Goal: Entertainment & Leisure: Browse casually

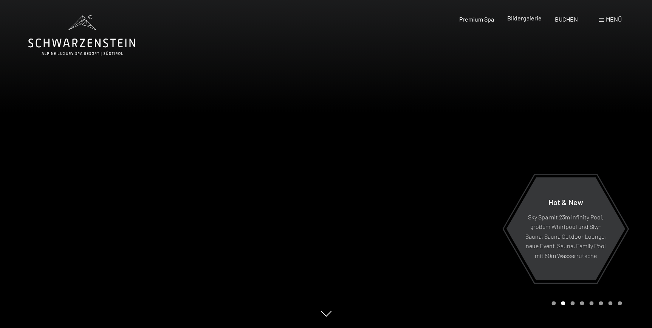
click at [532, 20] on span "Bildergalerie" at bounding box center [524, 17] width 34 height 7
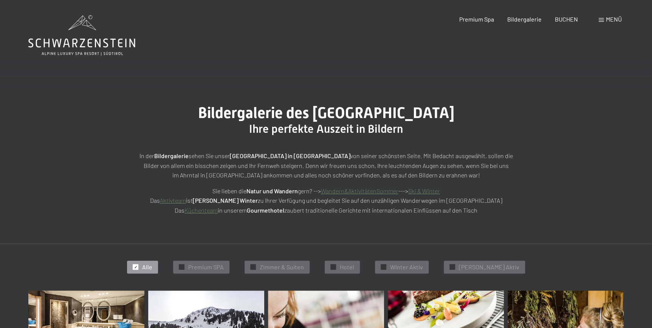
click at [607, 19] on span "Menü" at bounding box center [614, 18] width 16 height 7
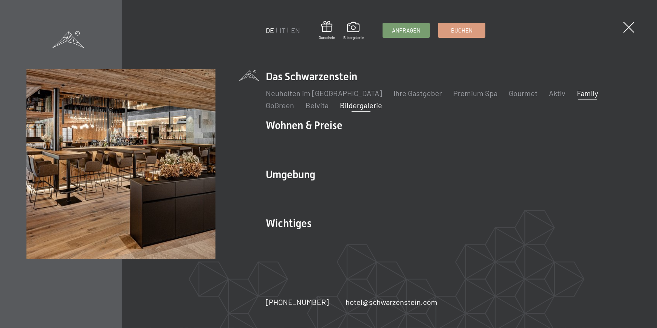
click at [576, 93] on link "Family" at bounding box center [586, 92] width 21 height 9
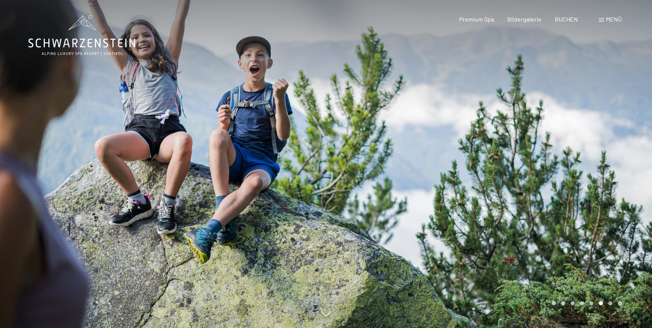
click at [536, 145] on div at bounding box center [489, 164] width 326 height 328
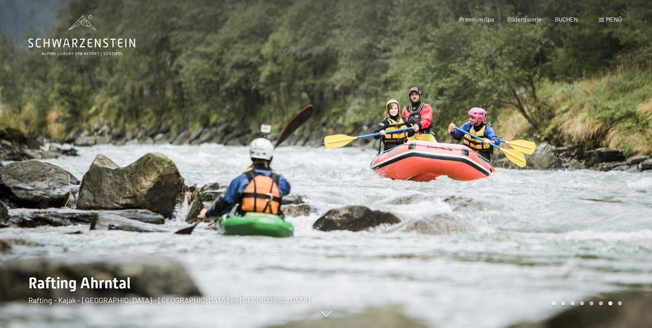
click at [560, 157] on div at bounding box center [489, 164] width 326 height 328
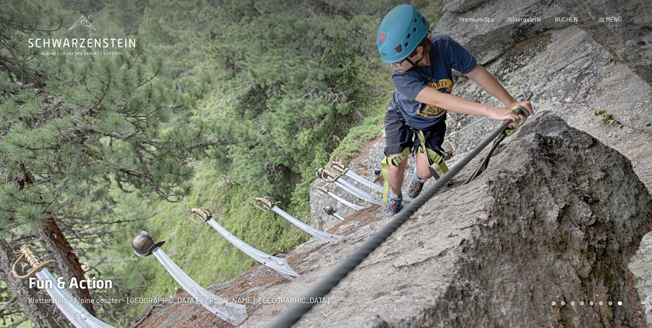
click at [560, 157] on div at bounding box center [489, 164] width 326 height 328
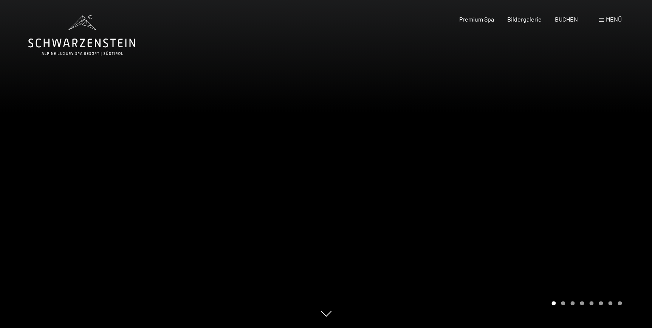
click at [560, 157] on div at bounding box center [489, 164] width 326 height 328
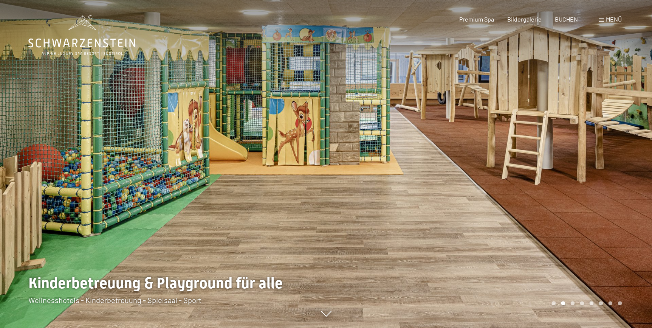
click at [595, 155] on div at bounding box center [489, 164] width 326 height 328
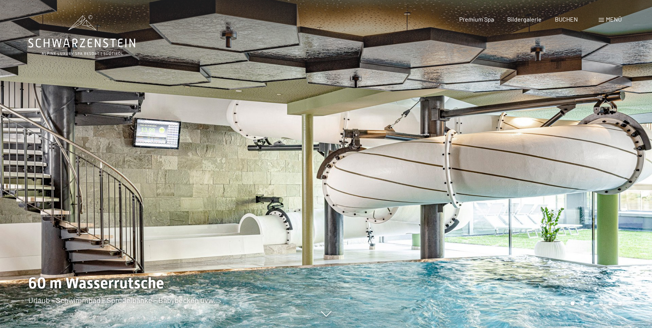
click at [58, 155] on div at bounding box center [163, 164] width 326 height 328
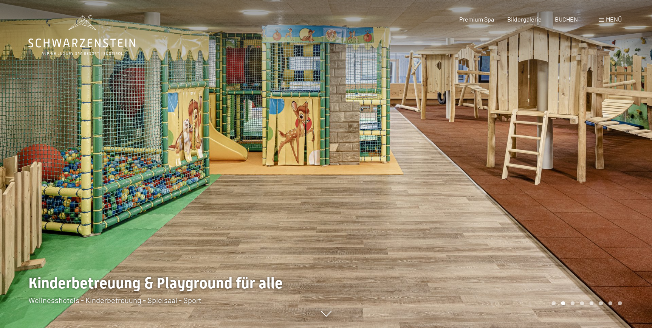
click at [633, 164] on div at bounding box center [489, 164] width 326 height 328
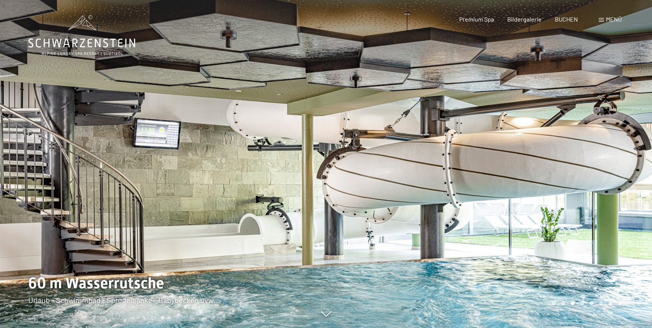
click at [595, 159] on div at bounding box center [489, 164] width 326 height 328
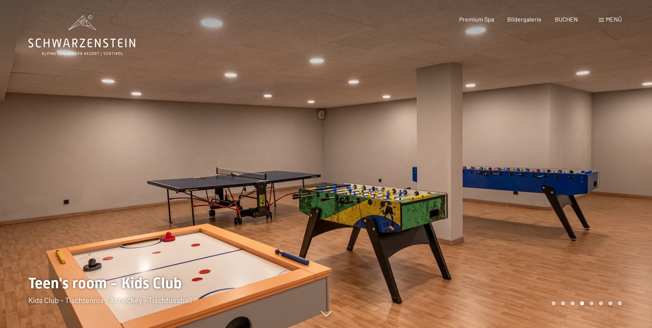
click at [595, 164] on div at bounding box center [489, 164] width 326 height 328
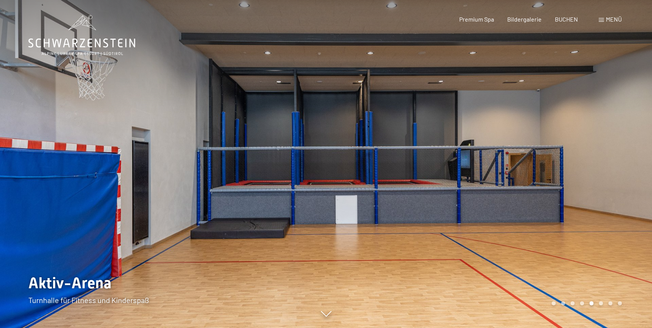
click at [590, 163] on div at bounding box center [489, 164] width 326 height 328
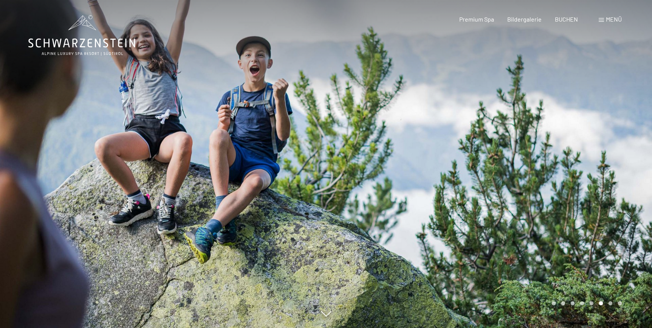
click at [590, 163] on div at bounding box center [489, 164] width 326 height 328
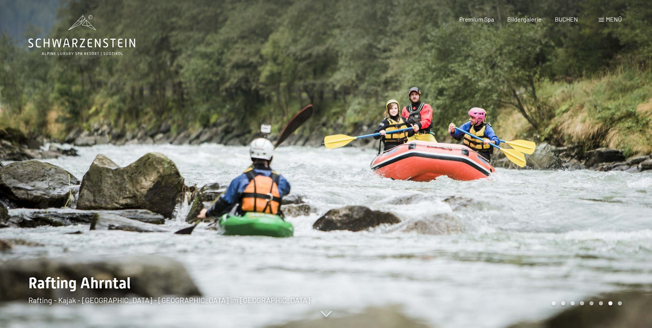
click at [590, 163] on div at bounding box center [489, 164] width 326 height 328
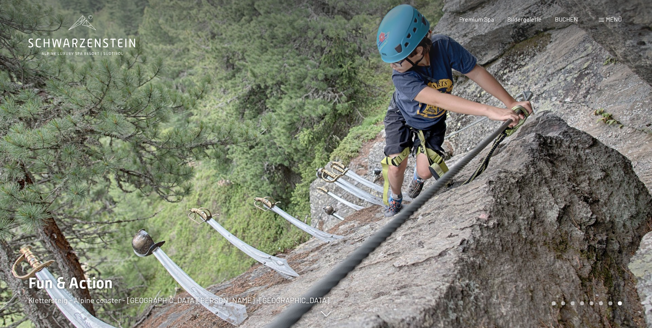
click at [590, 163] on div at bounding box center [489, 164] width 326 height 328
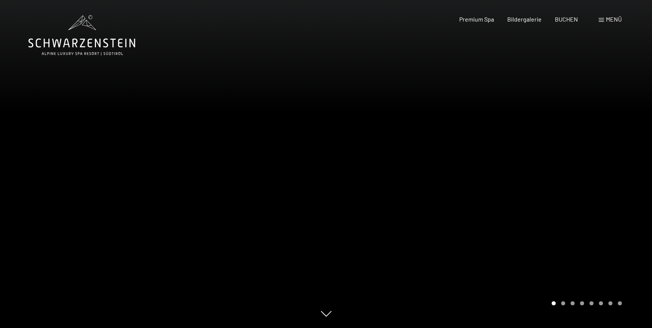
click at [593, 304] on div "Carousel Pagination" at bounding box center [585, 303] width 73 height 4
click at [590, 303] on div "Carousel Page 5" at bounding box center [591, 303] width 4 height 4
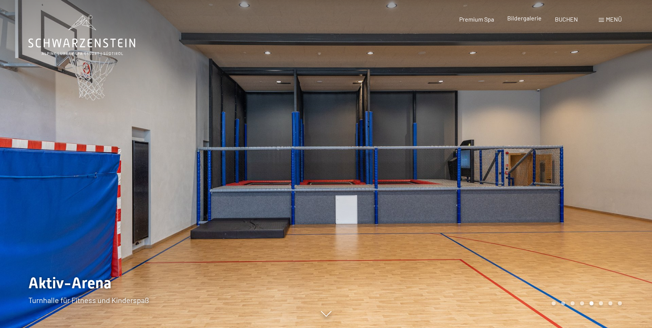
click at [518, 18] on span "Bildergalerie" at bounding box center [524, 17] width 34 height 7
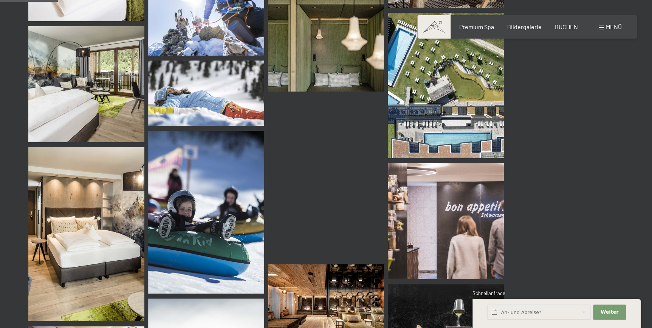
scroll to position [822, 0]
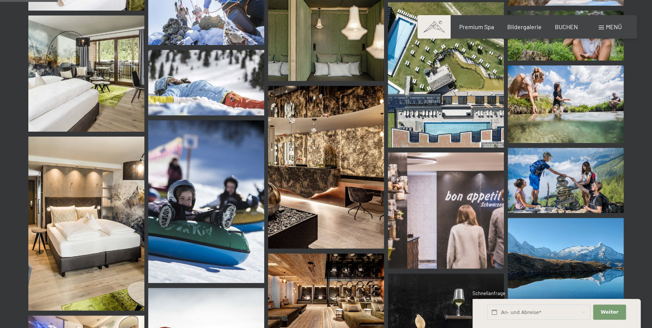
click at [436, 114] on img at bounding box center [446, 74] width 116 height 145
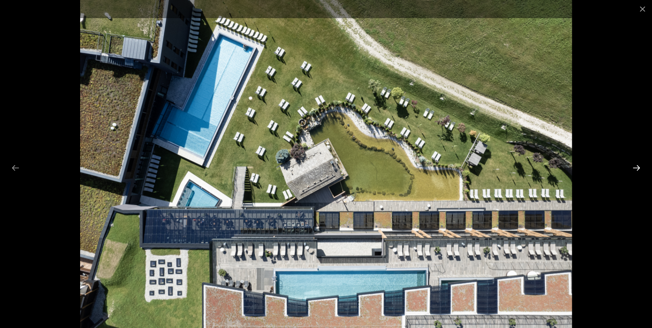
click at [636, 166] on button "Next slide" at bounding box center [636, 167] width 16 height 15
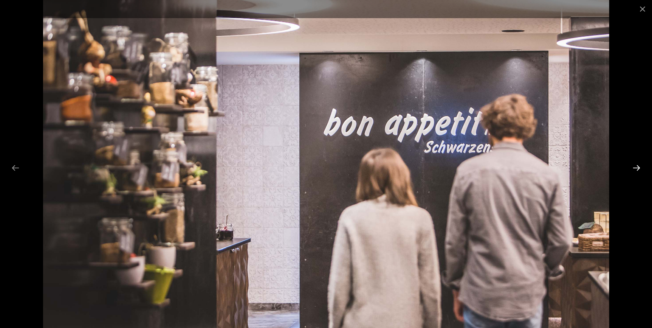
click at [636, 166] on button "Next slide" at bounding box center [636, 167] width 16 height 15
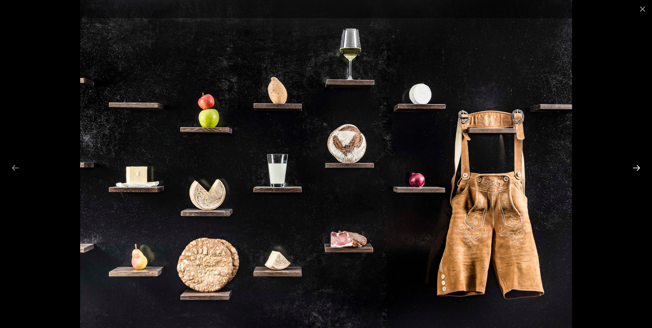
click at [636, 166] on button "Next slide" at bounding box center [636, 167] width 16 height 15
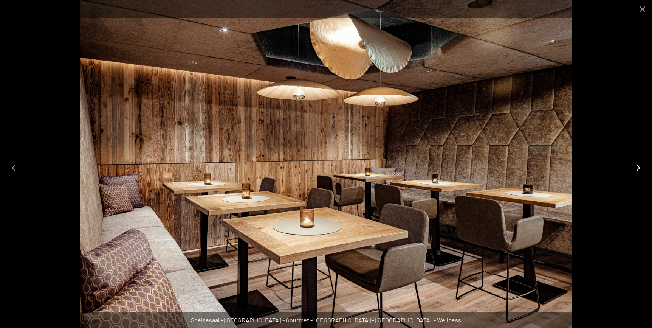
click at [636, 166] on button "Next slide" at bounding box center [636, 167] width 16 height 15
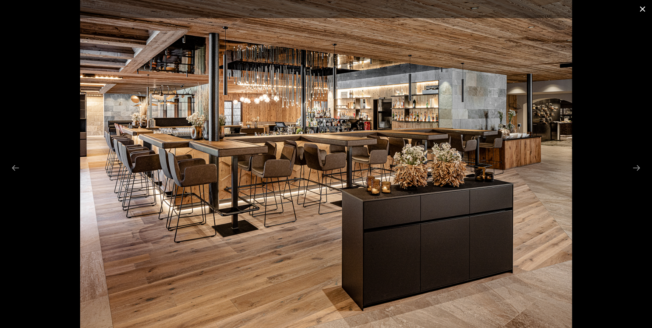
click at [639, 7] on button "Close gallery" at bounding box center [642, 9] width 19 height 18
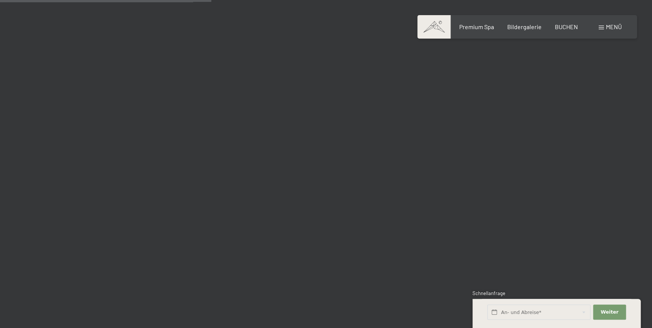
scroll to position [3003, 0]
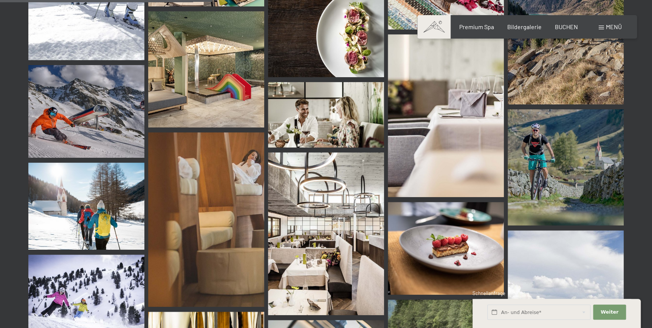
click at [192, 90] on img at bounding box center [206, 69] width 116 height 116
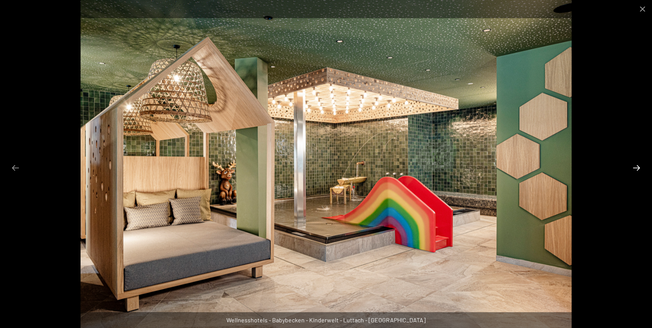
click at [638, 166] on button "Next slide" at bounding box center [636, 167] width 16 height 15
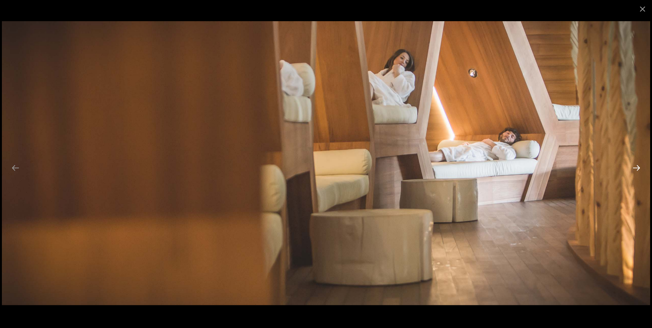
click at [638, 166] on button "Next slide" at bounding box center [636, 167] width 16 height 15
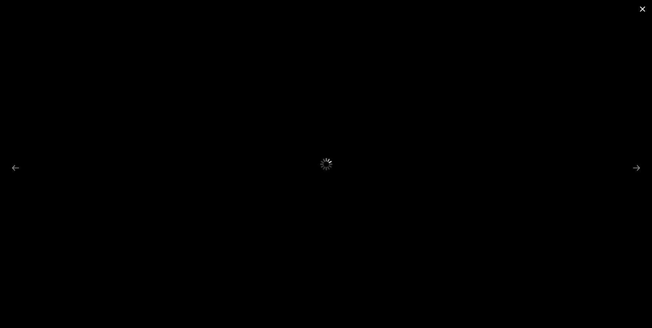
click at [640, 7] on button "Close gallery" at bounding box center [642, 9] width 19 height 18
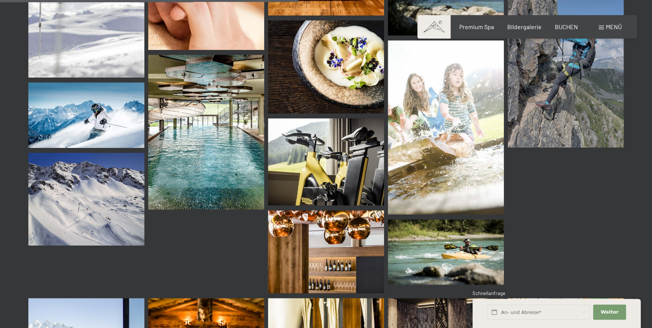
scroll to position [4257, 0]
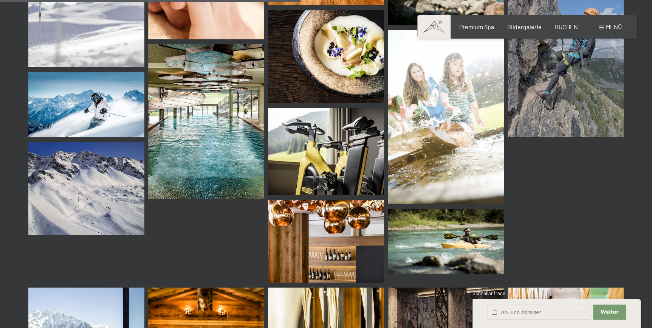
click at [197, 143] on img at bounding box center [206, 121] width 116 height 155
